Goal: Task Accomplishment & Management: Use online tool/utility

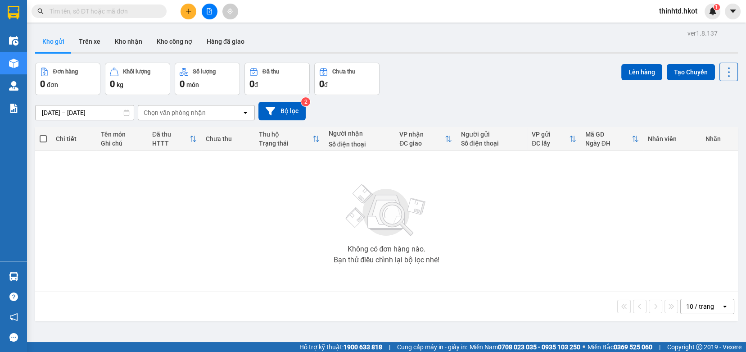
click at [161, 111] on div "Chọn văn phòng nhận" at bounding box center [175, 112] width 62 height 9
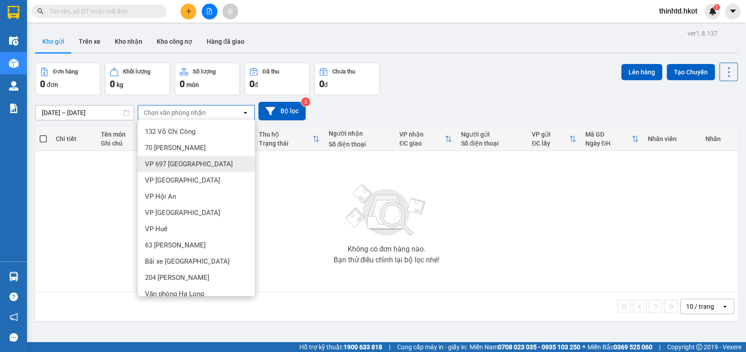
click at [176, 163] on span "VP 697 Điện Biên Phủ" at bounding box center [189, 163] width 88 height 9
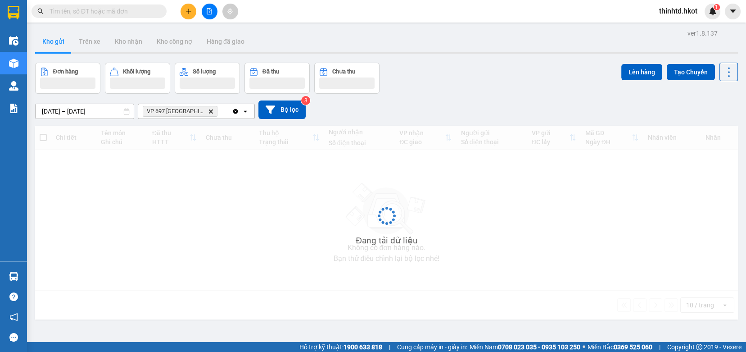
click at [90, 112] on input "10/08/2025 – 12/08/2025" at bounding box center [85, 111] width 98 height 14
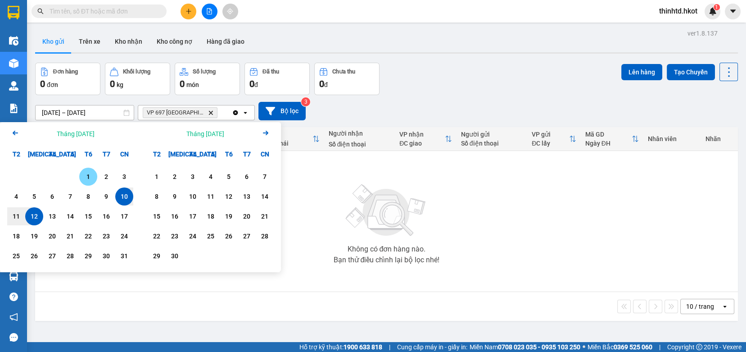
click at [86, 176] on div "1" at bounding box center [88, 176] width 13 height 11
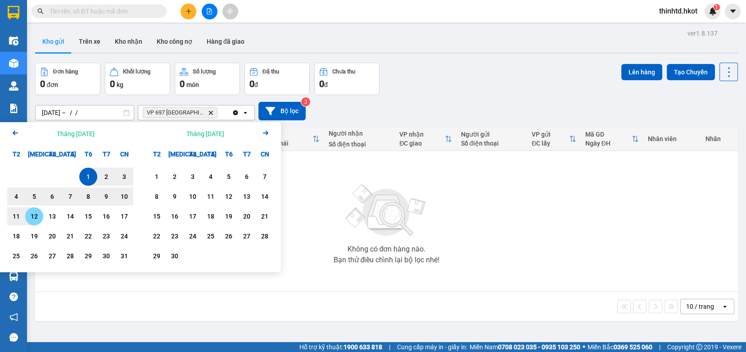
click at [41, 217] on div "12" at bounding box center [34, 216] width 18 height 18
type input "01/08/2025 – 12/08/2025"
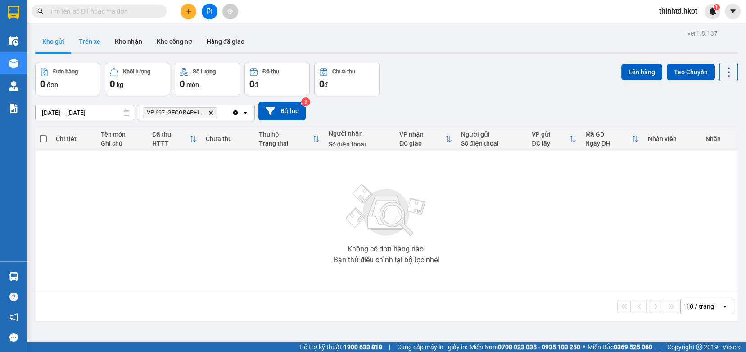
click at [86, 41] on button "Trên xe" at bounding box center [90, 42] width 36 height 22
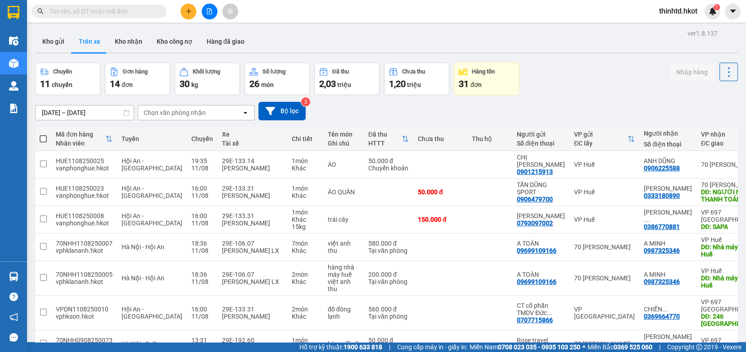
click at [224, 113] on div "Chọn văn phòng nhận" at bounding box center [190, 112] width 104 height 14
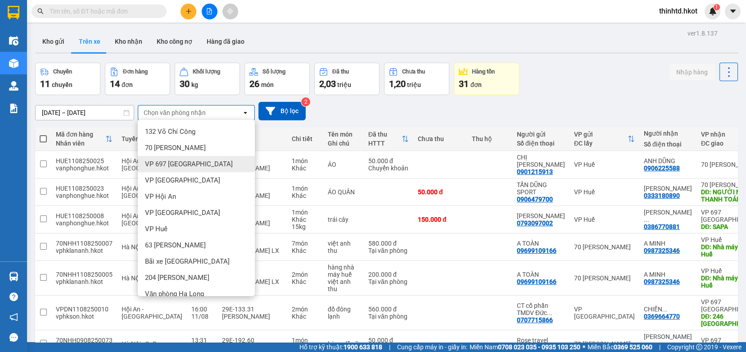
click at [172, 163] on span "VP 697 Điện Biên Phủ" at bounding box center [189, 163] width 88 height 9
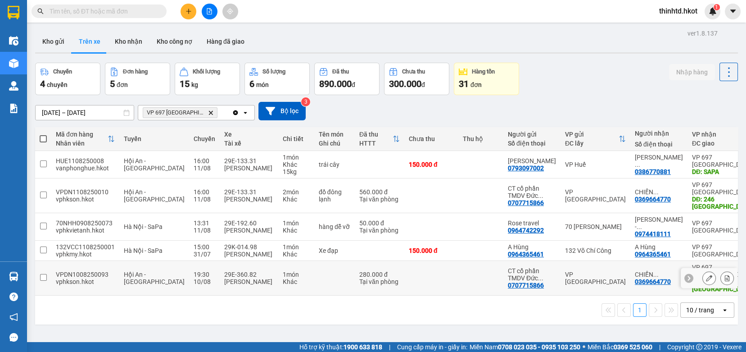
click at [41, 274] on input "checkbox" at bounding box center [43, 277] width 7 height 7
checkbox input "true"
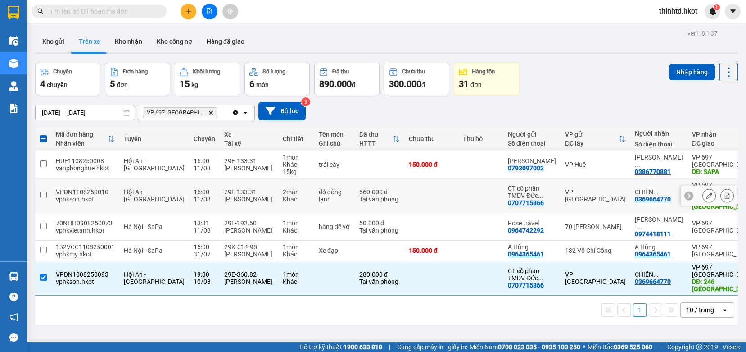
click at [39, 195] on td at bounding box center [43, 195] width 16 height 35
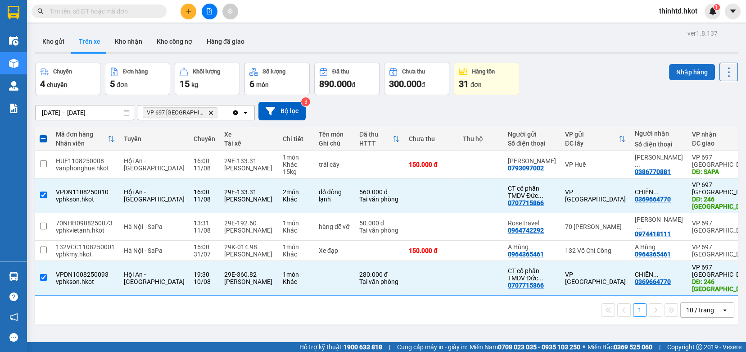
click at [673, 69] on button "Nhập hàng" at bounding box center [692, 72] width 46 height 16
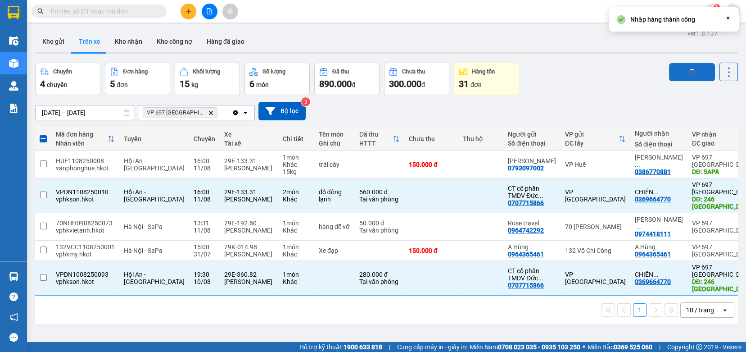
checkbox input "false"
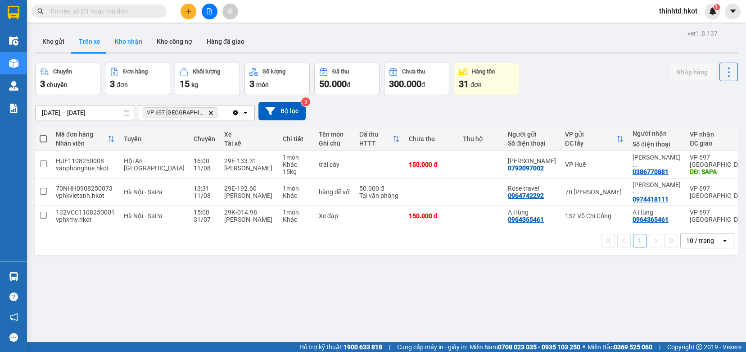
click at [131, 39] on button "Kho nhận" at bounding box center [129, 42] width 42 height 22
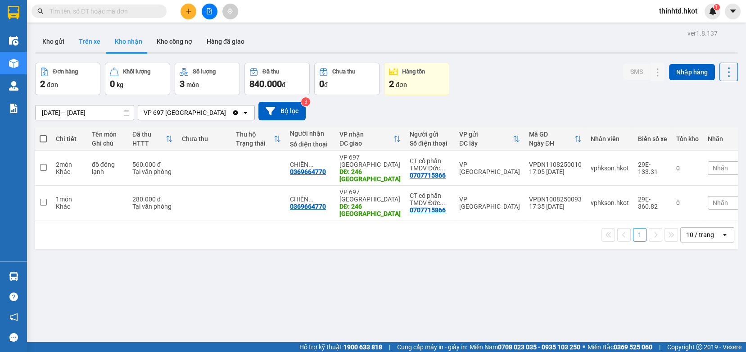
click at [83, 43] on button "Trên xe" at bounding box center [90, 42] width 36 height 22
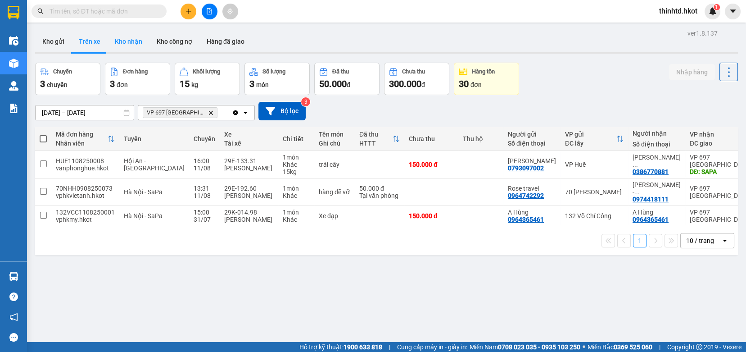
click at [133, 43] on button "Kho nhận" at bounding box center [129, 42] width 42 height 22
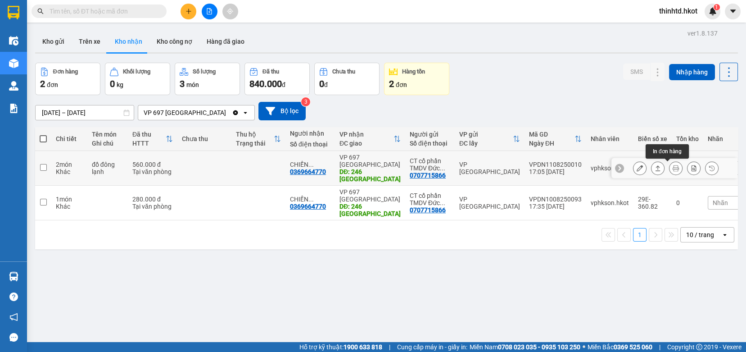
click at [653, 168] on button at bounding box center [658, 168] width 13 height 16
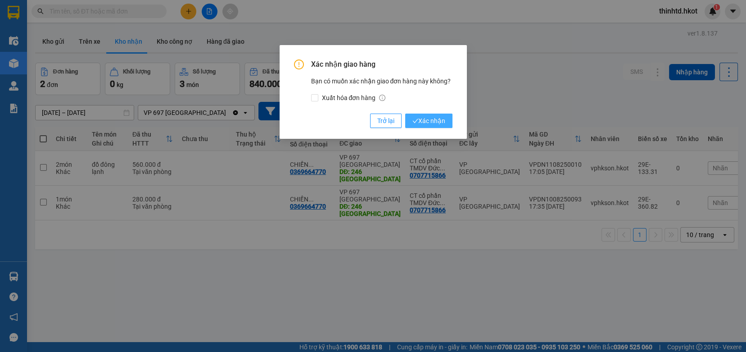
click at [427, 118] on span "Xác nhận" at bounding box center [428, 121] width 33 height 10
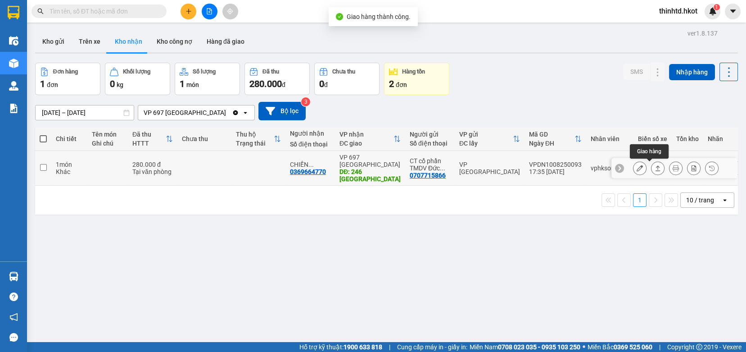
click at [655, 166] on icon at bounding box center [658, 168] width 6 height 6
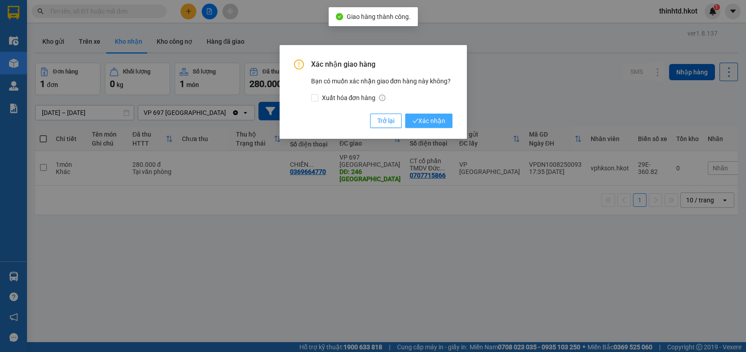
click at [421, 125] on span "Xác nhận" at bounding box center [428, 121] width 33 height 10
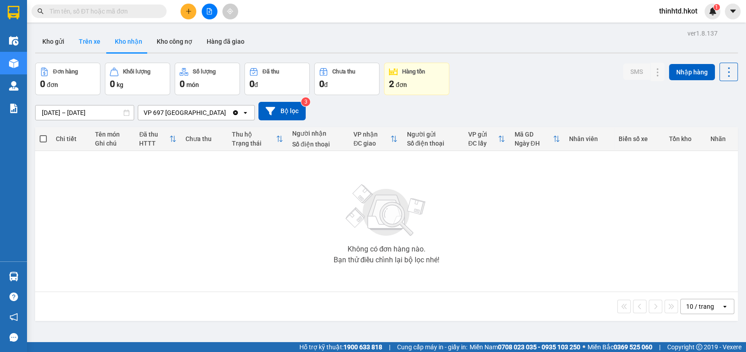
click at [89, 41] on button "Trên xe" at bounding box center [90, 42] width 36 height 22
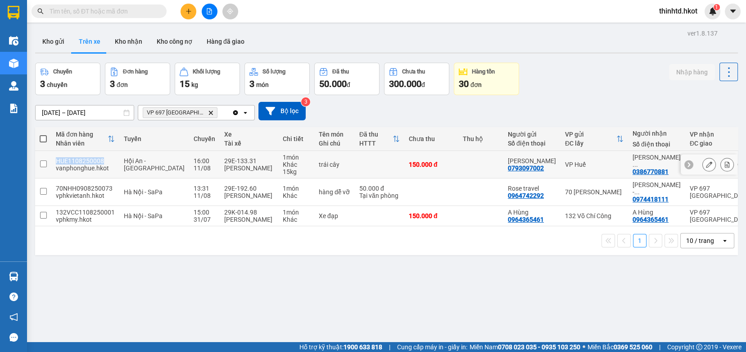
drag, startPoint x: 56, startPoint y: 159, endPoint x: 102, endPoint y: 162, distance: 46.0
click at [102, 162] on div "HUE1108250008" at bounding box center [85, 160] width 59 height 7
checkbox input "true"
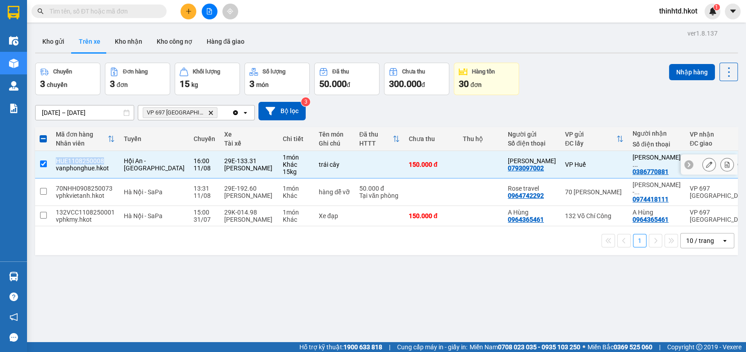
copy div "HUE1108250008"
click at [706, 163] on icon at bounding box center [709, 164] width 6 height 6
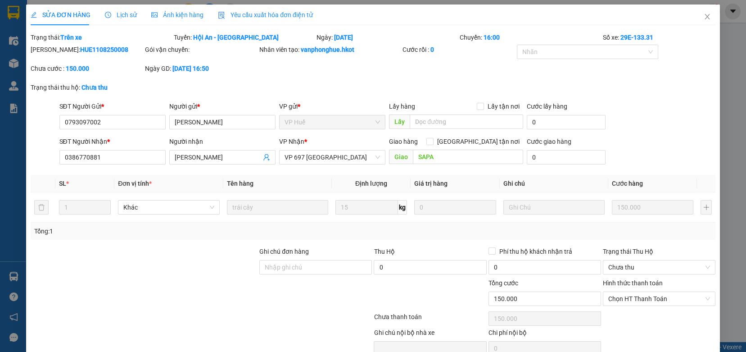
type input "0793097002"
type input "NGUYỄN THỊ HẠNH"
type input "0386770881"
type input "DƯƠNG ĐÌNH RIN"
type input "SAPA"
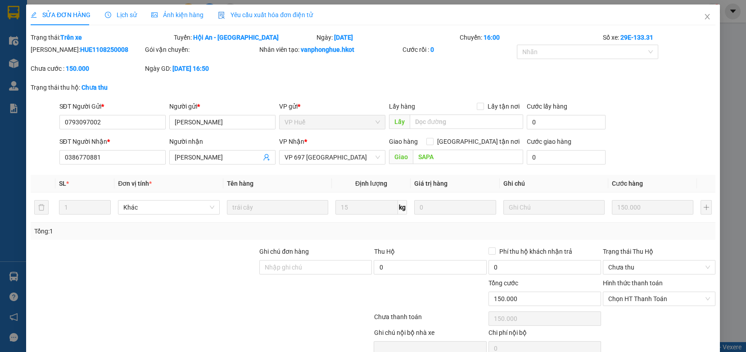
type input "150.000"
click at [701, 12] on span "Close" at bounding box center [707, 17] width 25 height 25
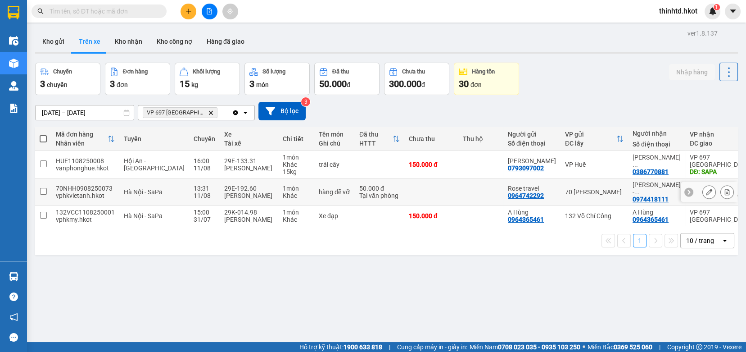
click at [41, 188] on input "checkbox" at bounding box center [43, 191] width 7 height 7
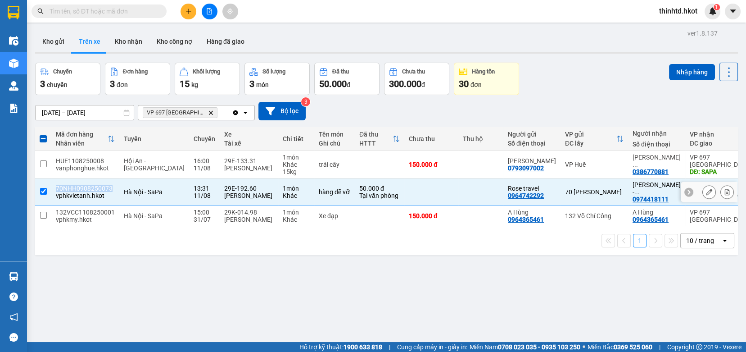
drag, startPoint x: 54, startPoint y: 183, endPoint x: 113, endPoint y: 183, distance: 58.1
click at [113, 183] on td "70NHH0908250073 vphkvietanh.hkot" at bounding box center [85, 191] width 68 height 27
checkbox input "false"
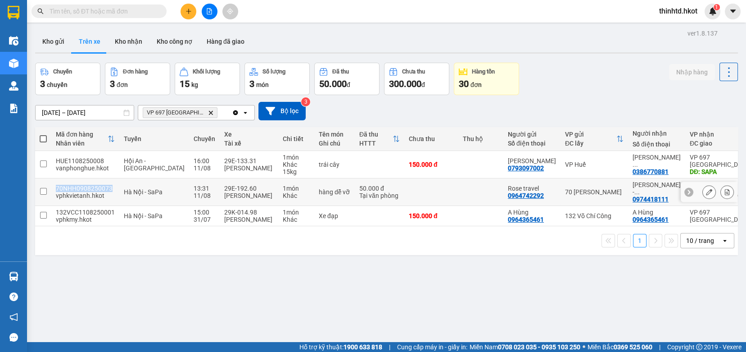
copy div "70NHH0908250073"
drag, startPoint x: 56, startPoint y: 204, endPoint x: 111, endPoint y: 204, distance: 54.5
click at [111, 208] on div "132VCC1108250001" at bounding box center [85, 211] width 59 height 7
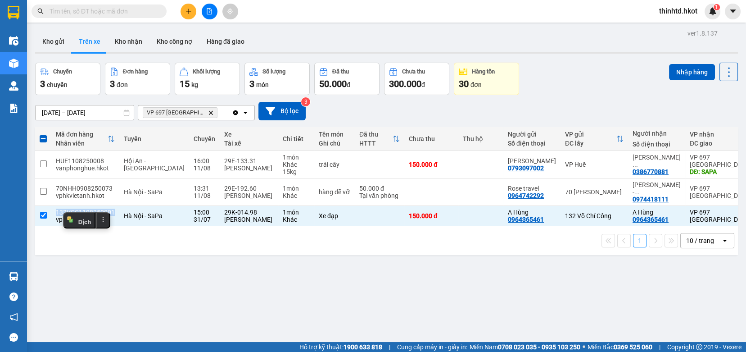
copy div "132VCC1108250001"
click at [98, 106] on input "10/08/2025 – 12/08/2025" at bounding box center [85, 112] width 98 height 14
click at [570, 85] on div "Chuyến 3 chuyến Đơn hàng 3 đơn Khối lượng 15 kg Số lượng 3 món Đã thu 50.000 đ …" at bounding box center [386, 79] width 703 height 32
click at [479, 69] on div "Hàng tồn" at bounding box center [483, 71] width 23 height 6
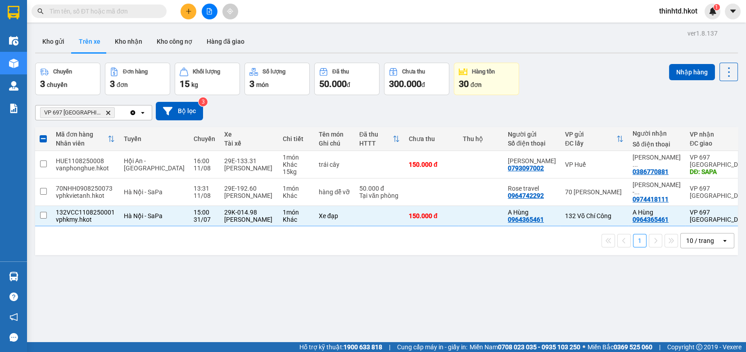
checkbox input "false"
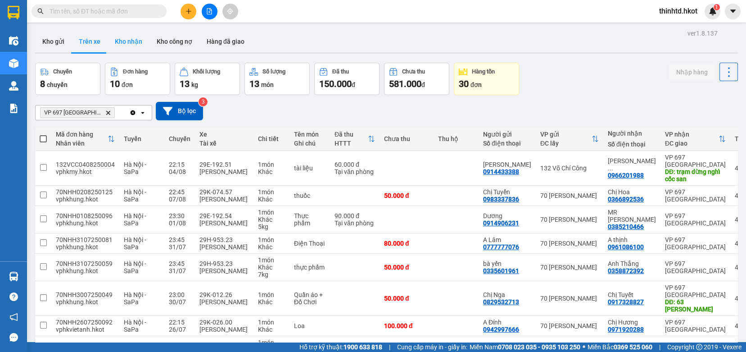
click at [116, 43] on button "Kho nhận" at bounding box center [129, 42] width 42 height 22
